Goal: Information Seeking & Learning: Learn about a topic

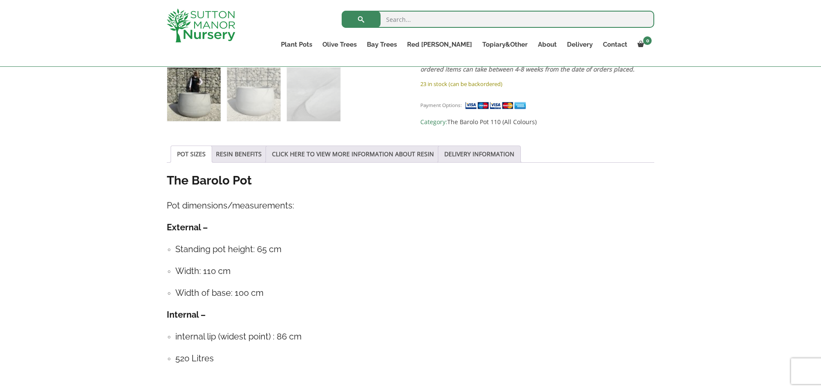
scroll to position [377, 0]
click at [223, 149] on link "RESIN BENEFITS" at bounding box center [239, 153] width 46 height 16
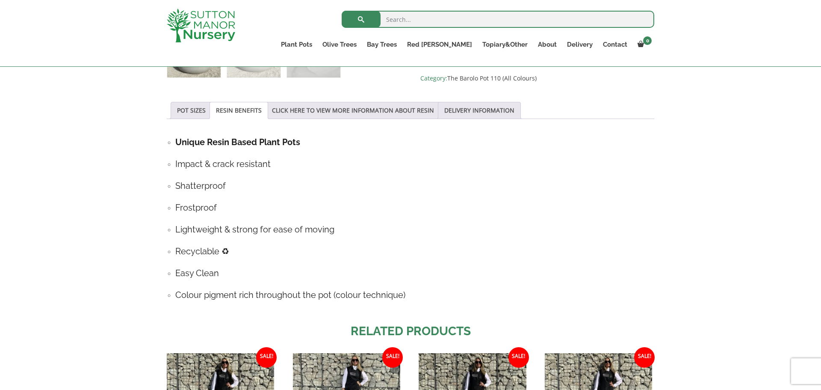
scroll to position [395, 0]
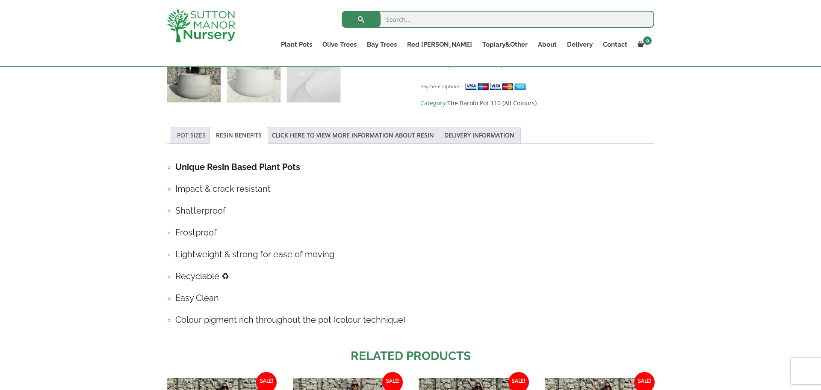
click at [189, 131] on link "POT SIZES" at bounding box center [191, 135] width 29 height 16
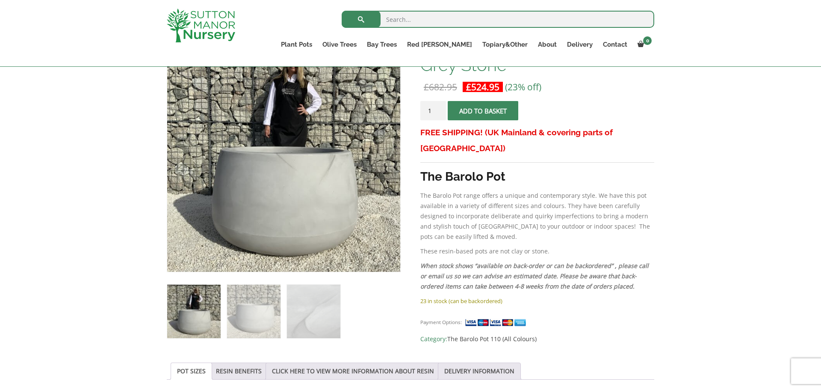
scroll to position [160, 0]
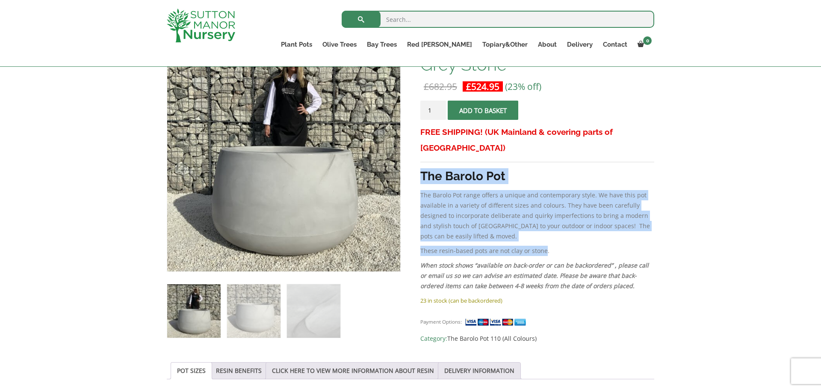
drag, startPoint x: 422, startPoint y: 159, endPoint x: 543, endPoint y: 231, distance: 140.3
click at [543, 231] on div "FREE SHIPPING! (UK Mainland & covering parts of [GEOGRAPHIC_DATA]) The Barolo P…" at bounding box center [538, 209] width 234 height 171
copy div "The Barolo Pot The Barolo Pot range offers a unique and contemporary style. We …"
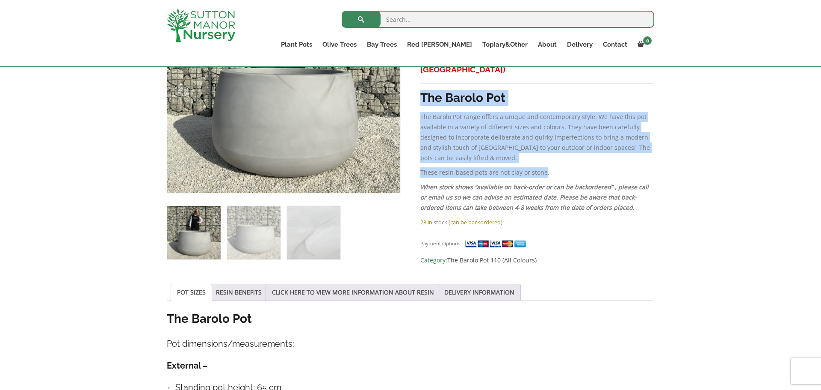
scroll to position [244, 0]
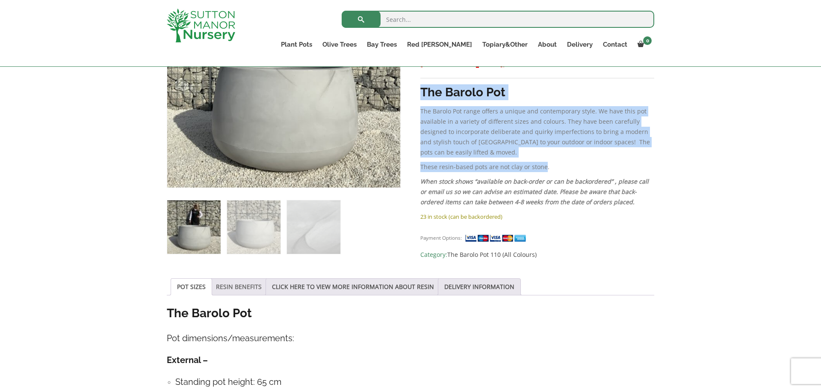
click at [241, 288] on link "RESIN BENEFITS" at bounding box center [239, 287] width 46 height 16
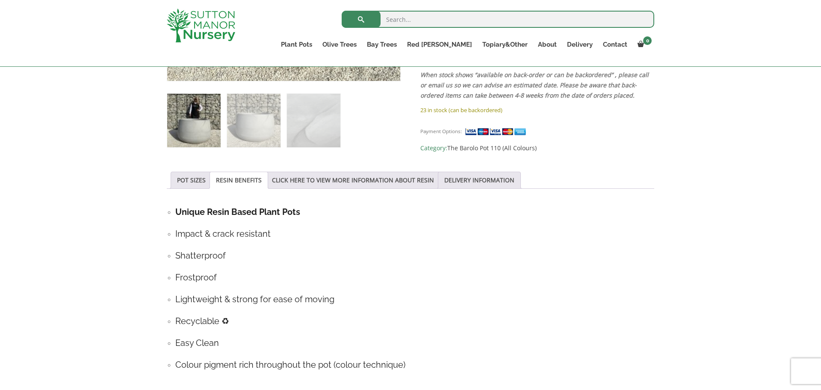
scroll to position [351, 0]
click at [217, 179] on link "RESIN BENEFITS" at bounding box center [239, 180] width 46 height 16
click at [176, 211] on strong "Unique Resin Based Plant Pots" at bounding box center [237, 211] width 125 height 10
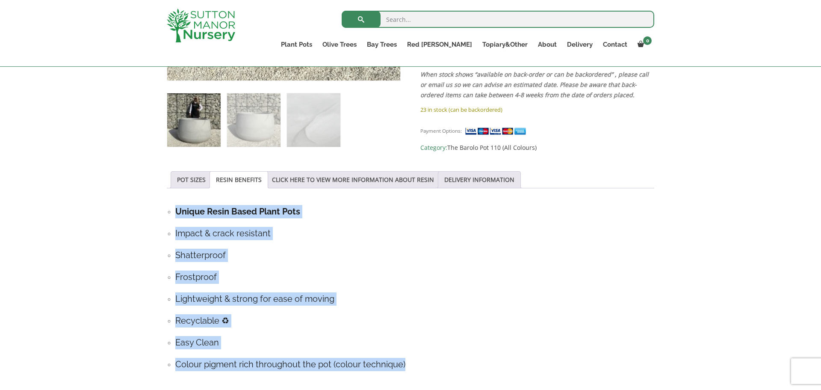
drag, startPoint x: 175, startPoint y: 209, endPoint x: 409, endPoint y: 363, distance: 279.5
click at [409, 363] on div "Why choose Sutton Manor Nursery’s pots? Unique Resin Based Plant Pots Impact & …" at bounding box center [411, 288] width 488 height 181
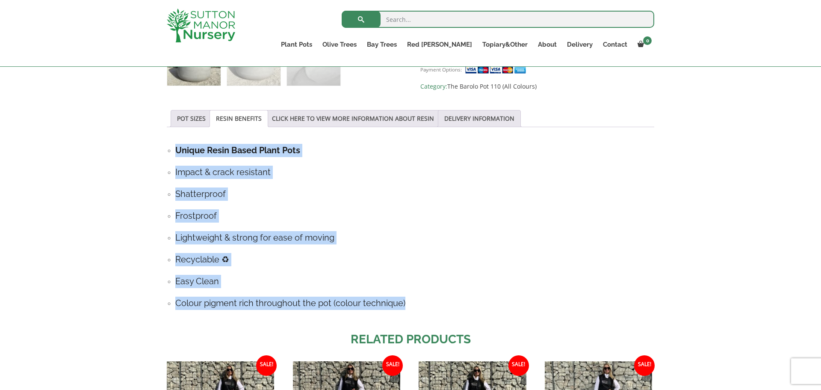
scroll to position [441, 0]
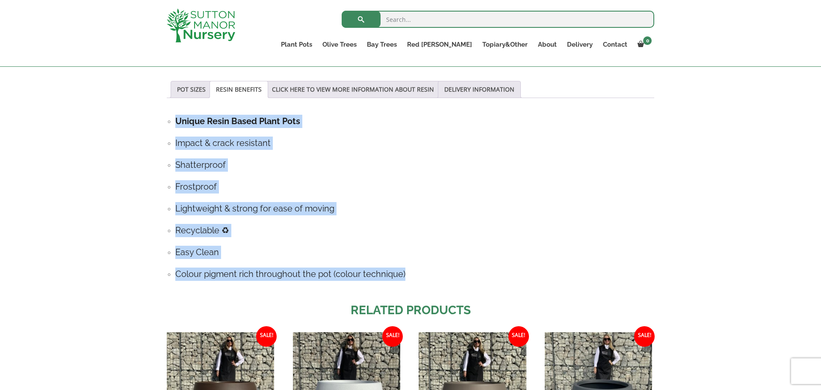
copy div "Unique Resin Based Plant Pots Impact & crack resistant Shatterproof Frostproof …"
click at [350, 86] on link "CLICK HERE TO VIEW MORE INFORMATION ABOUT RESIN" at bounding box center [353, 89] width 162 height 16
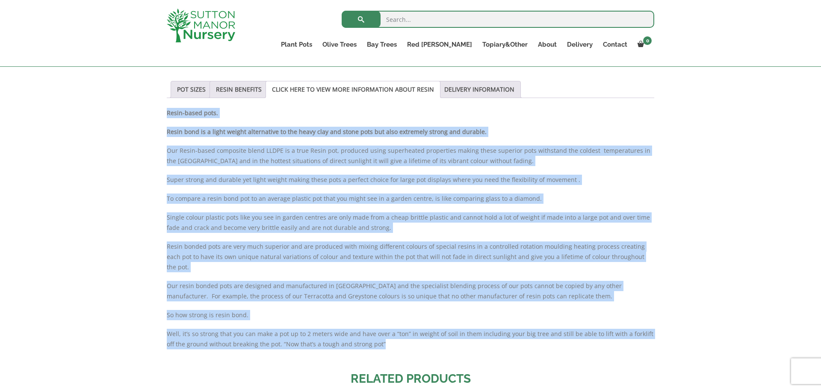
drag, startPoint x: 168, startPoint y: 114, endPoint x: 390, endPoint y: 332, distance: 311.0
click at [390, 332] on div "Resin-based pots. Resin bond is a light weight alternative to the heavy clay an…" at bounding box center [411, 233] width 488 height 250
copy div "Resin-based pots. Resin bond is a light weight alternative to the heavy clay an…"
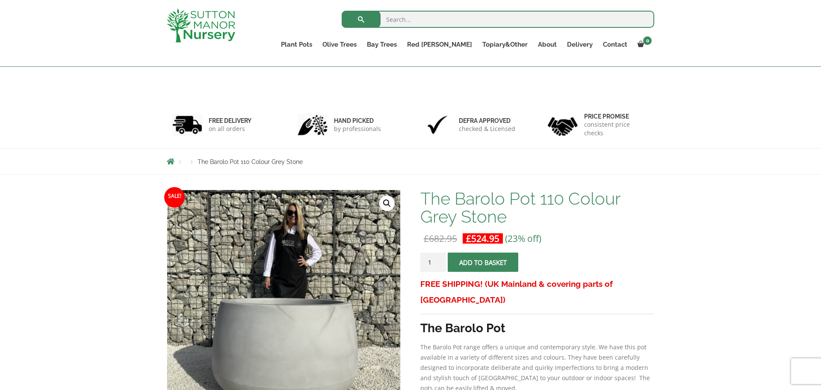
scroll to position [7, 0]
